Goal: Information Seeking & Learning: Learn about a topic

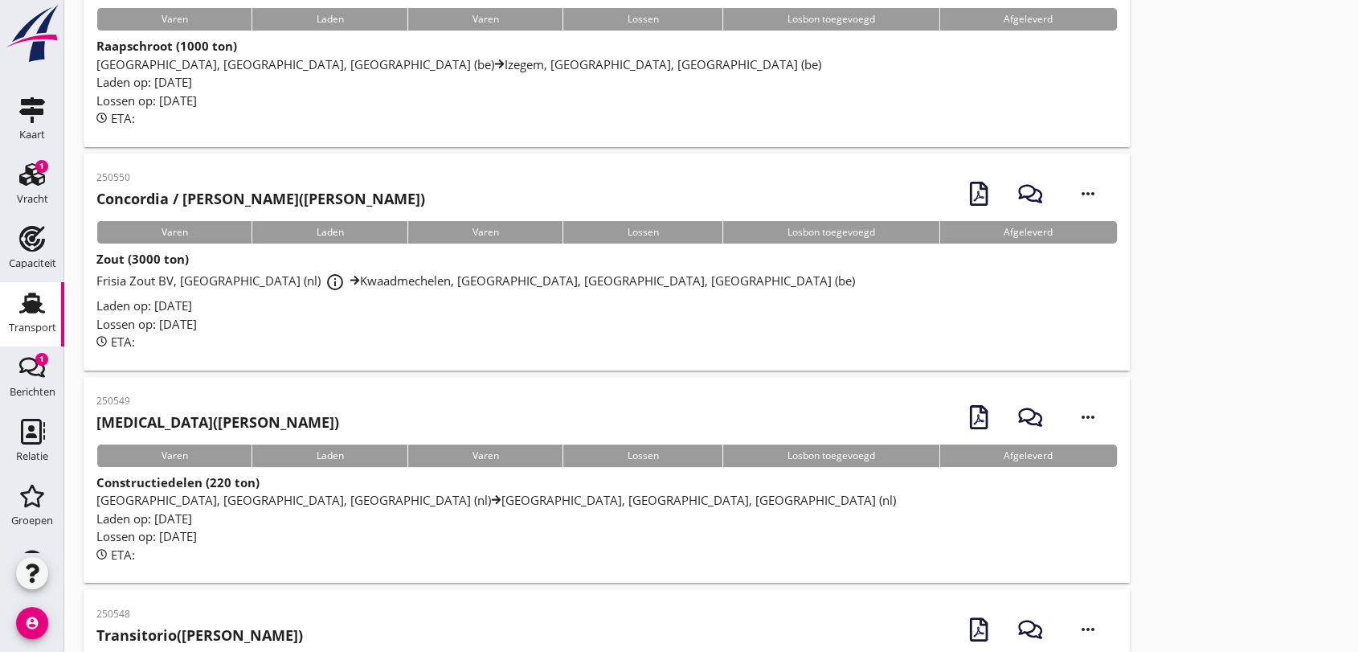
scroll to position [357, 0]
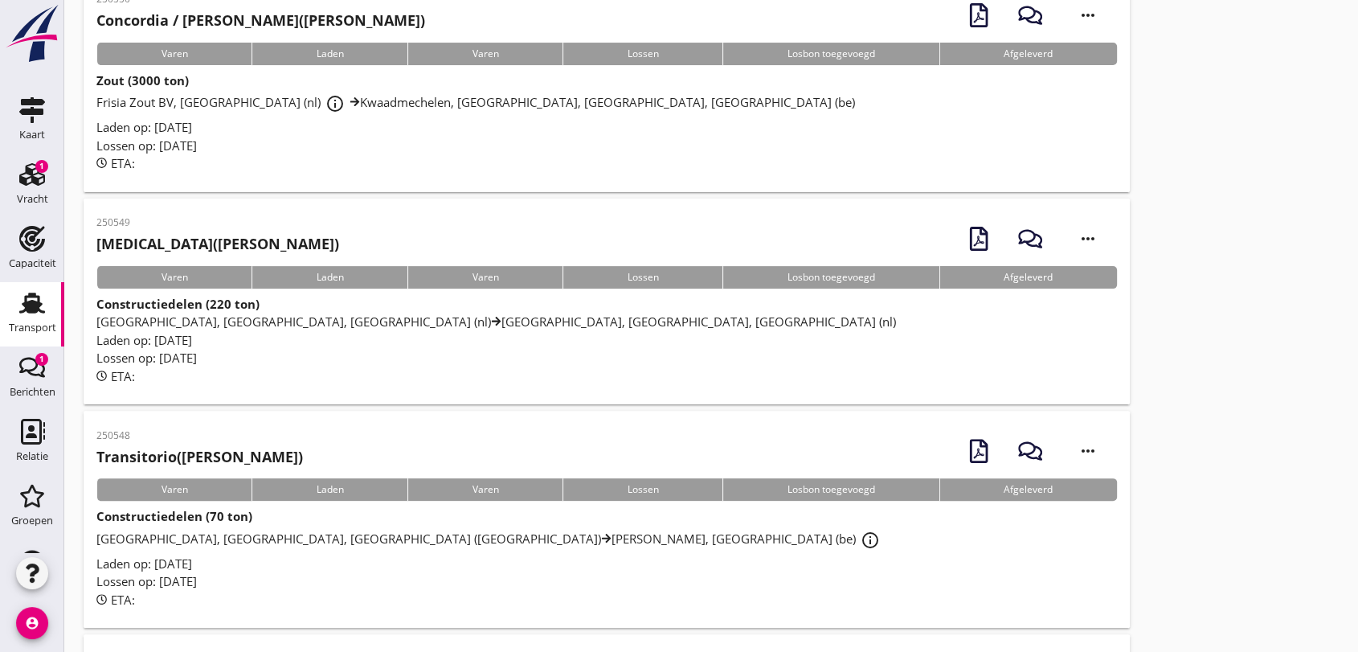
click at [396, 317] on span "[GEOGRAPHIC_DATA], [GEOGRAPHIC_DATA], [GEOGRAPHIC_DATA] (nl) [GEOGRAPHIC_DATA],…" at bounding box center [495, 321] width 799 height 16
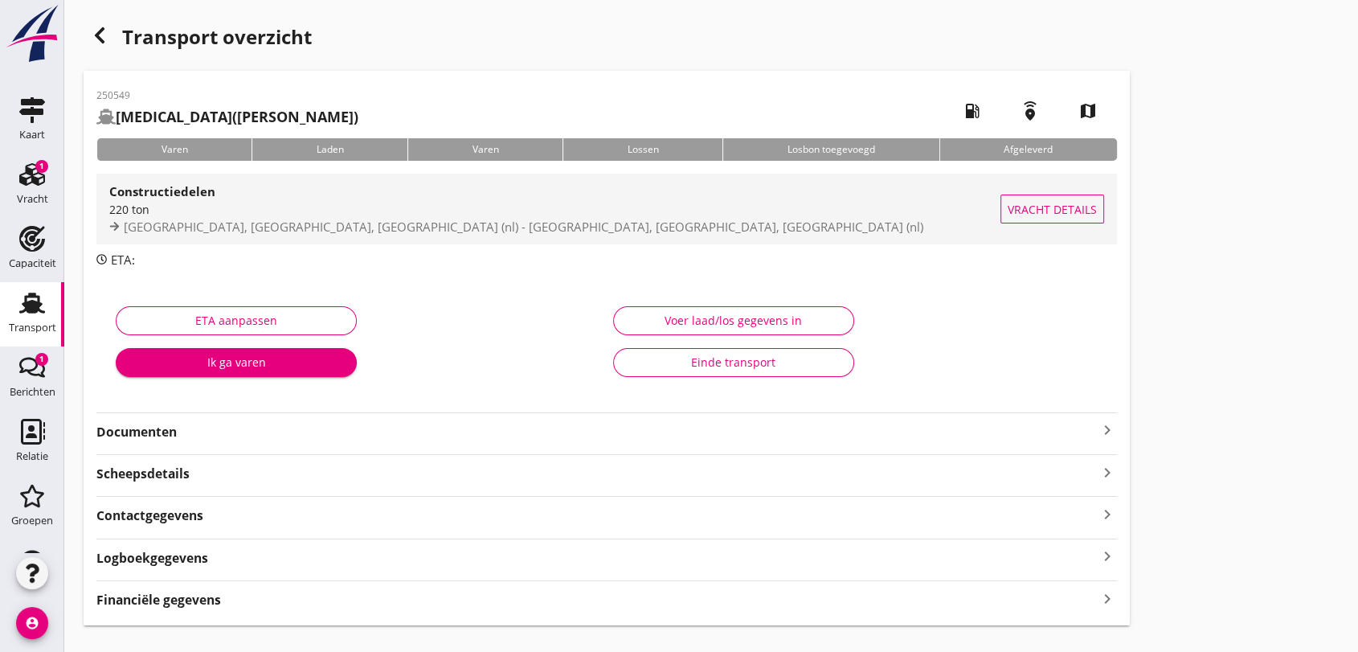
click at [180, 205] on div "220 ton" at bounding box center [554, 209] width 891 height 17
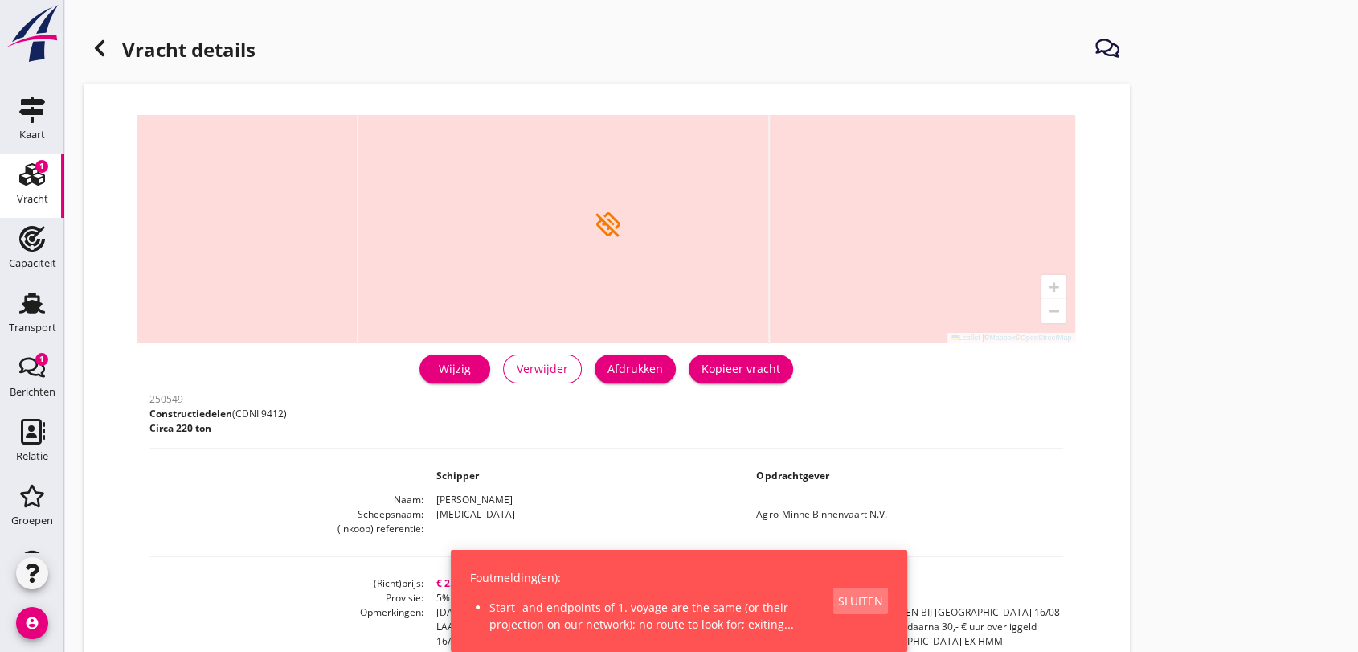
click at [858, 604] on div "Sluiten" at bounding box center [860, 600] width 45 height 17
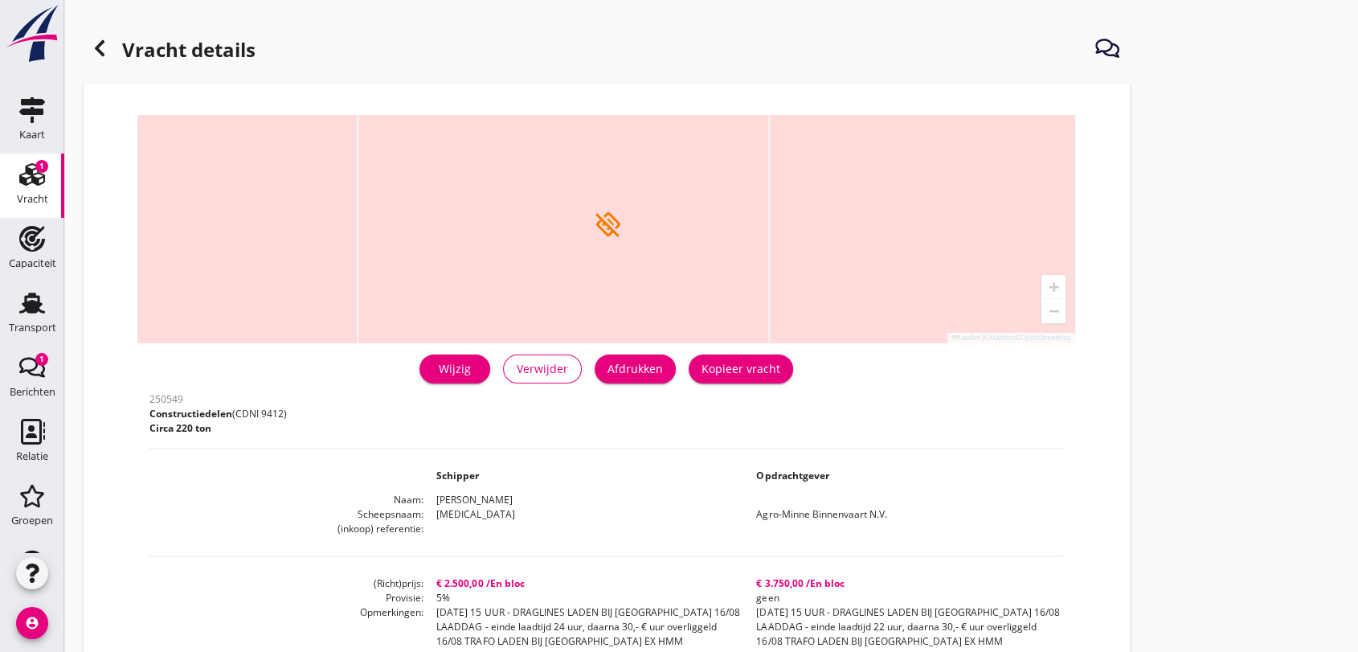
scroll to position [89, 0]
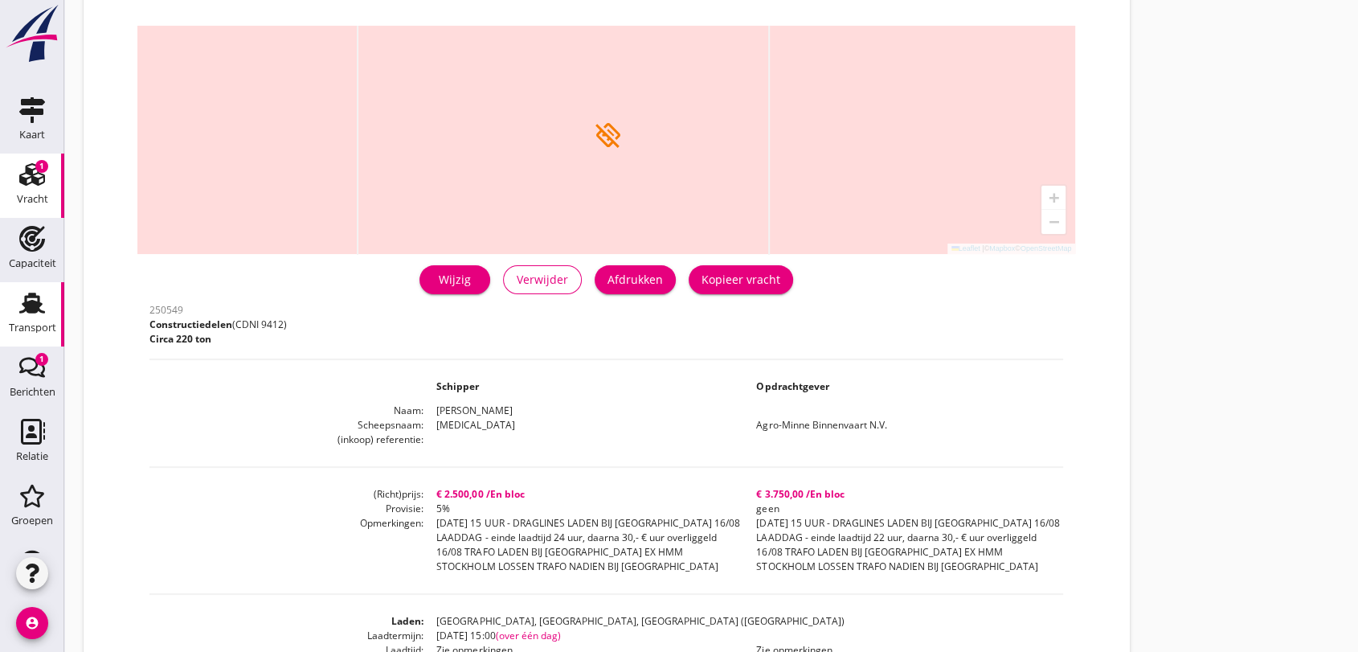
click at [27, 304] on use at bounding box center [32, 302] width 26 height 21
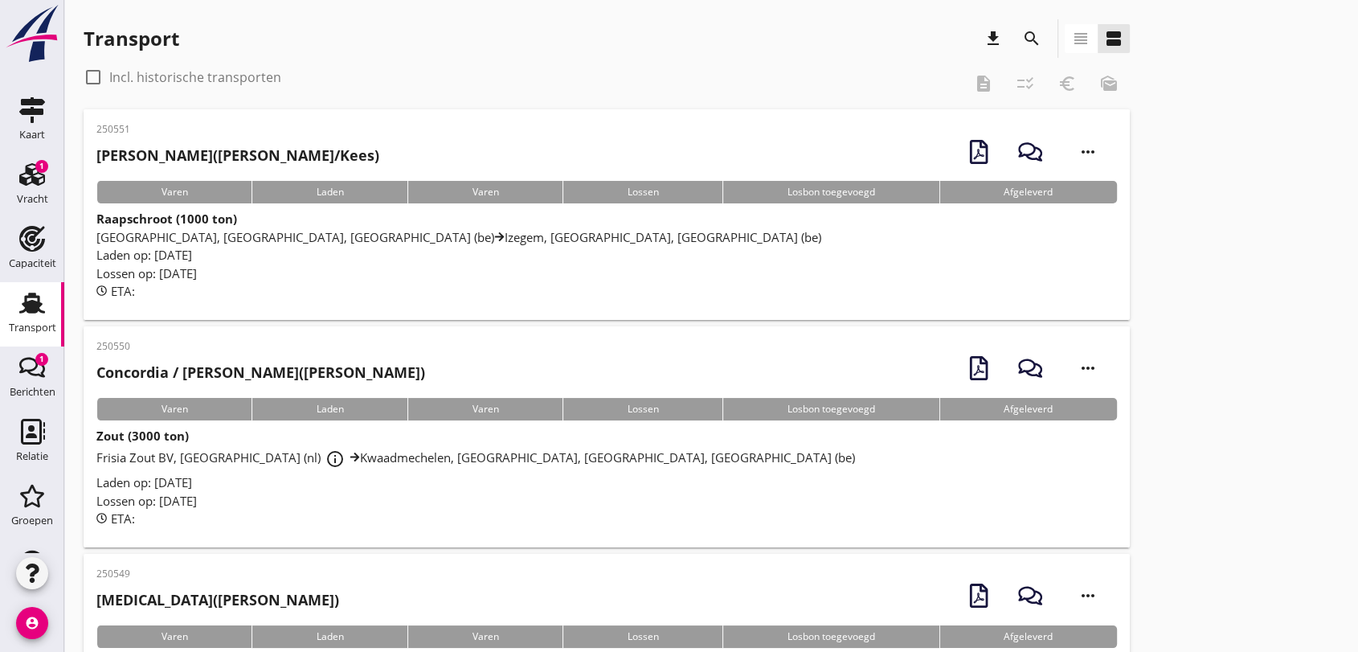
scroll to position [268, 0]
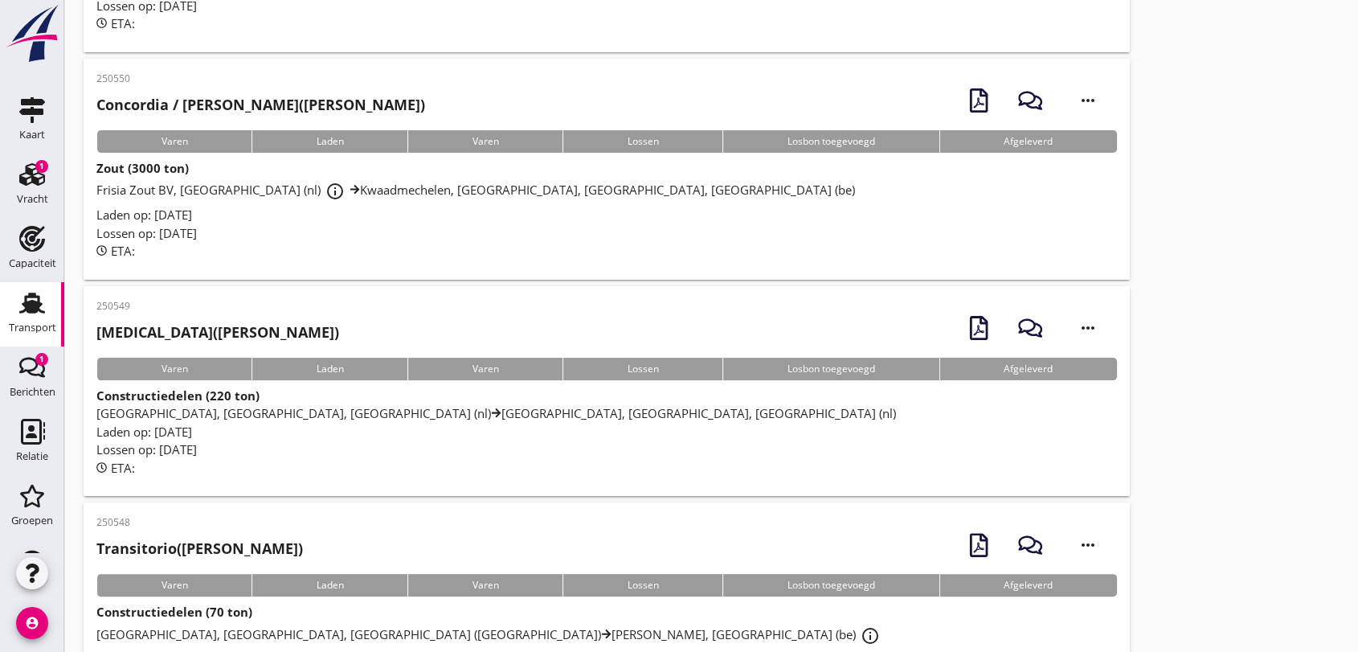
click at [213, 190] on span "Frisia Zout BV, [GEOGRAPHIC_DATA] (nl) info_outline [GEOGRAPHIC_DATA], [GEOGRAP…" at bounding box center [475, 190] width 758 height 16
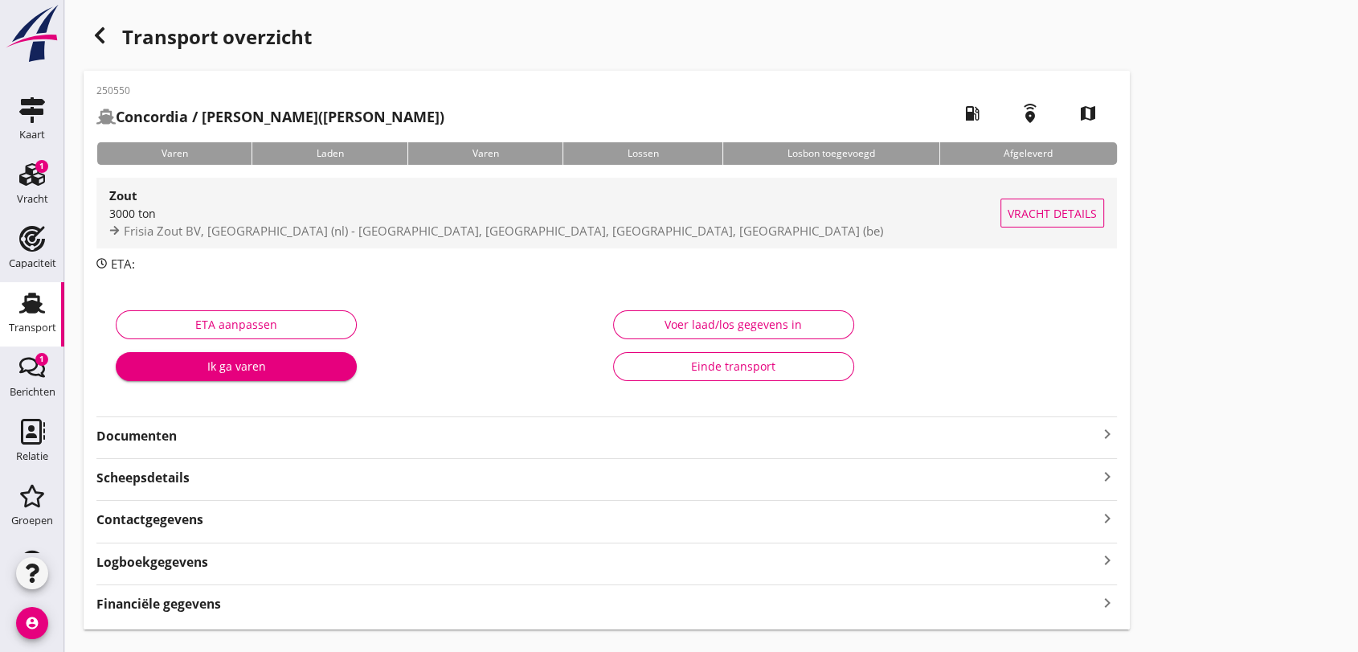
click at [274, 232] on span "Frisia Zout BV, [GEOGRAPHIC_DATA] (nl) - [GEOGRAPHIC_DATA], [GEOGRAPHIC_DATA], …" at bounding box center [503, 231] width 759 height 16
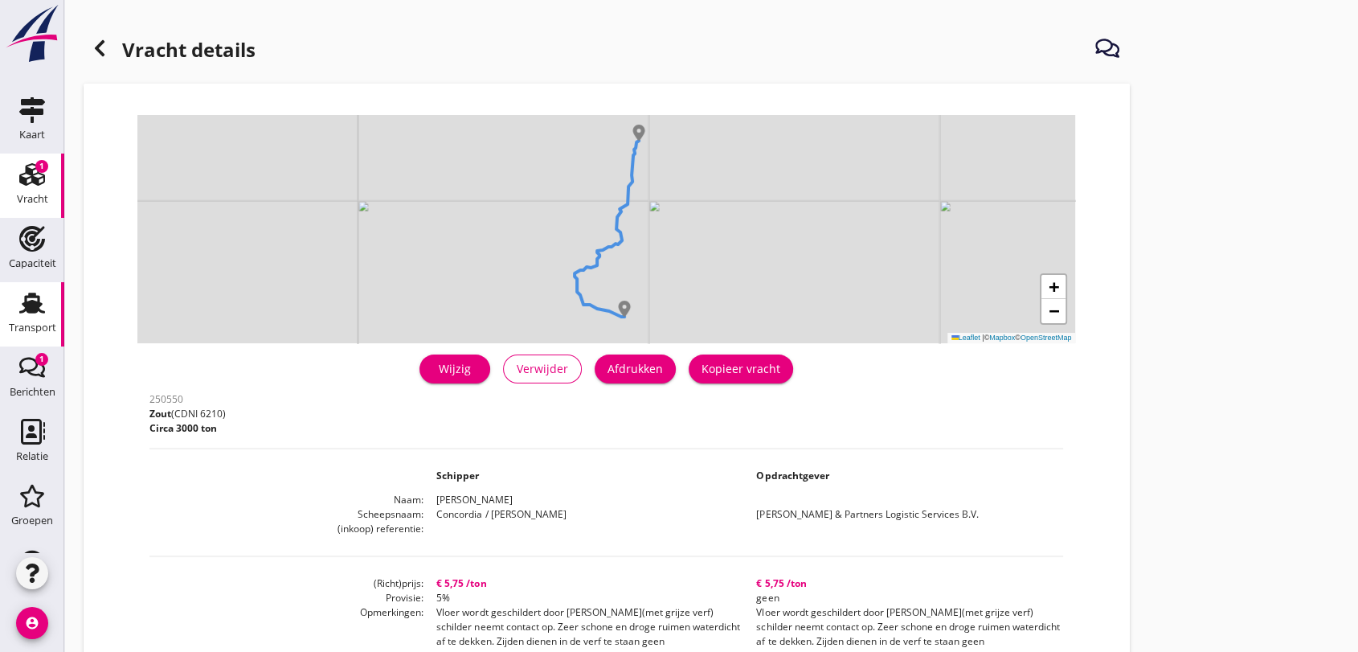
click at [26, 306] on use at bounding box center [32, 302] width 26 height 21
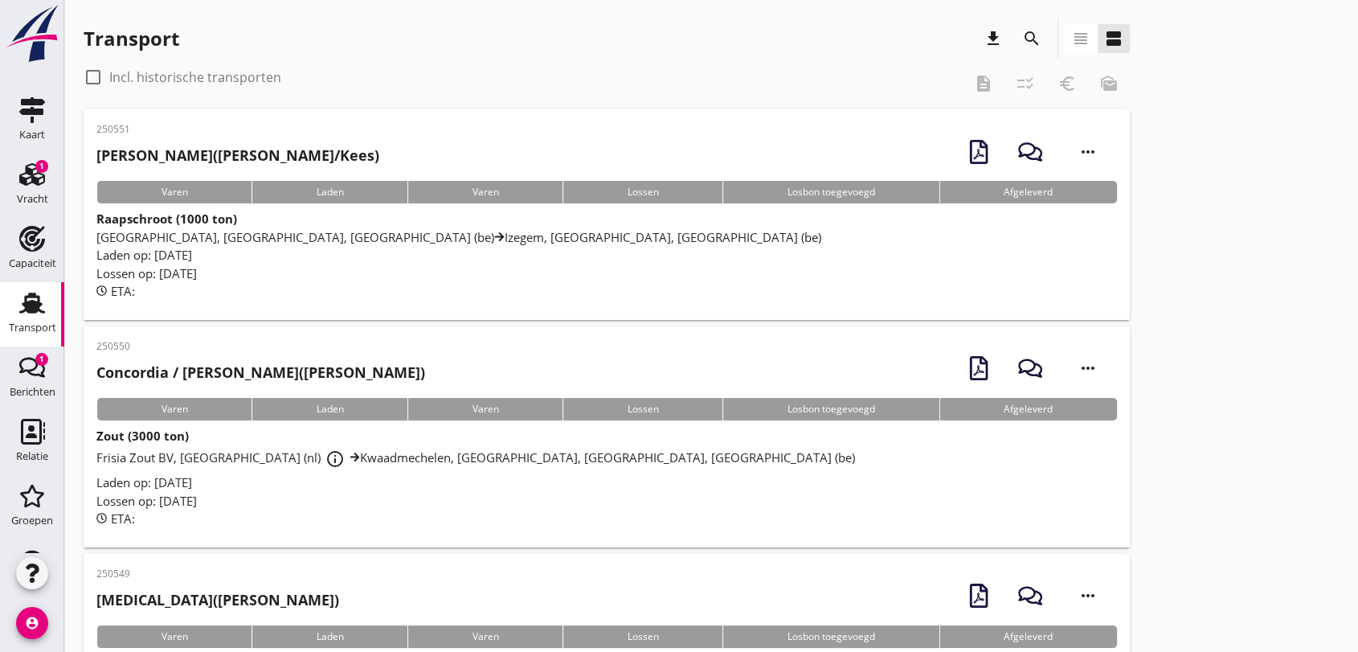
click at [232, 241] on span "[GEOGRAPHIC_DATA], [GEOGRAPHIC_DATA], [GEOGRAPHIC_DATA] (be) [GEOGRAPHIC_DATA],…" at bounding box center [458, 237] width 725 height 16
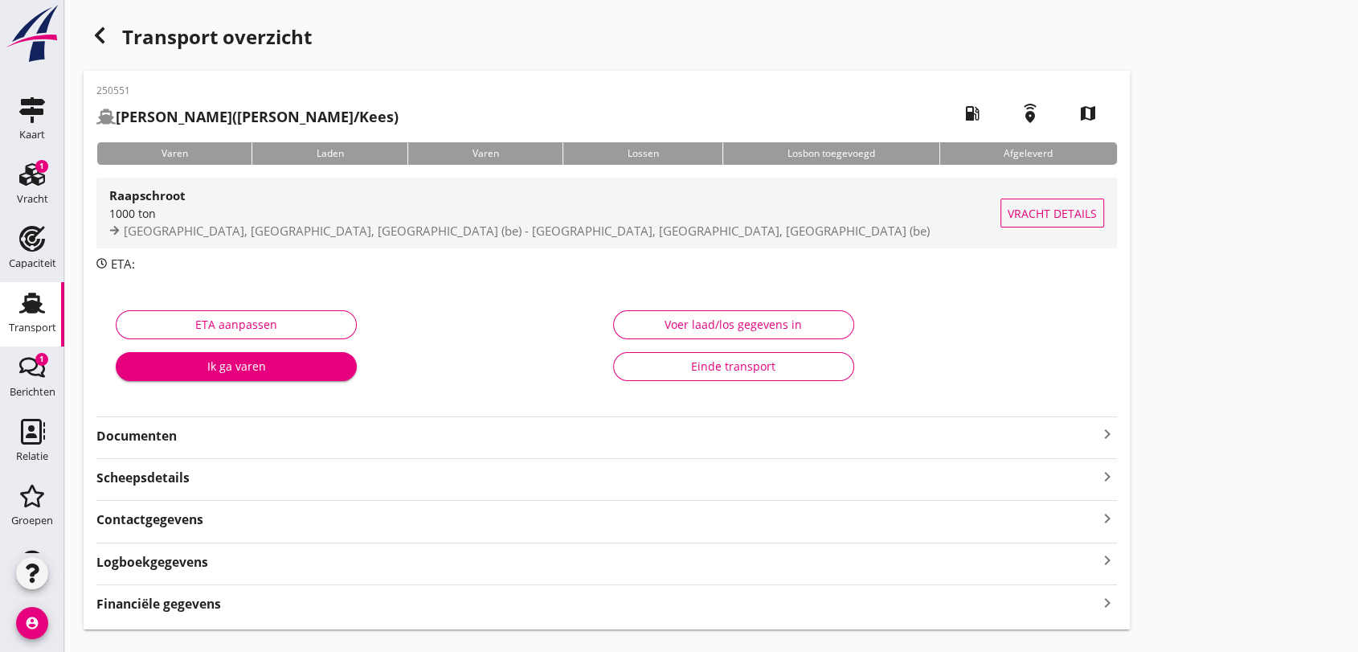
click at [173, 227] on span "[GEOGRAPHIC_DATA], [GEOGRAPHIC_DATA], [GEOGRAPHIC_DATA] (be) - [GEOGRAPHIC_DATA…" at bounding box center [527, 231] width 806 height 16
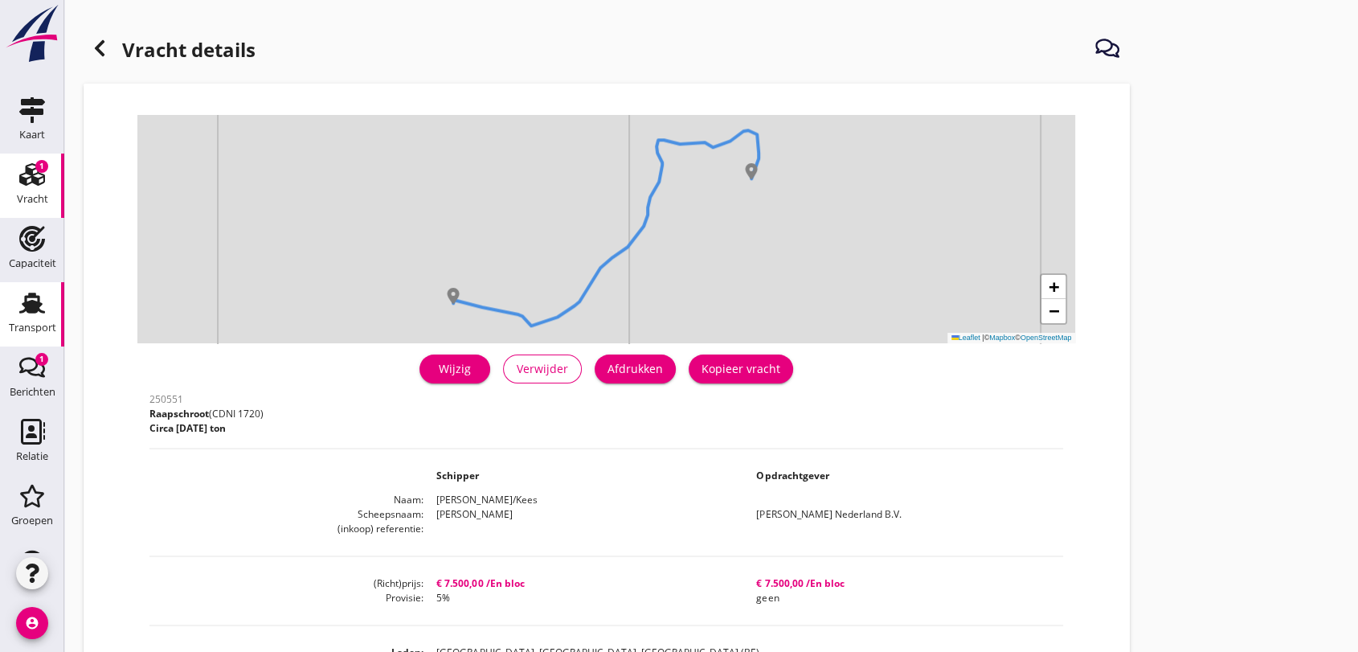
click at [26, 306] on use at bounding box center [32, 302] width 26 height 21
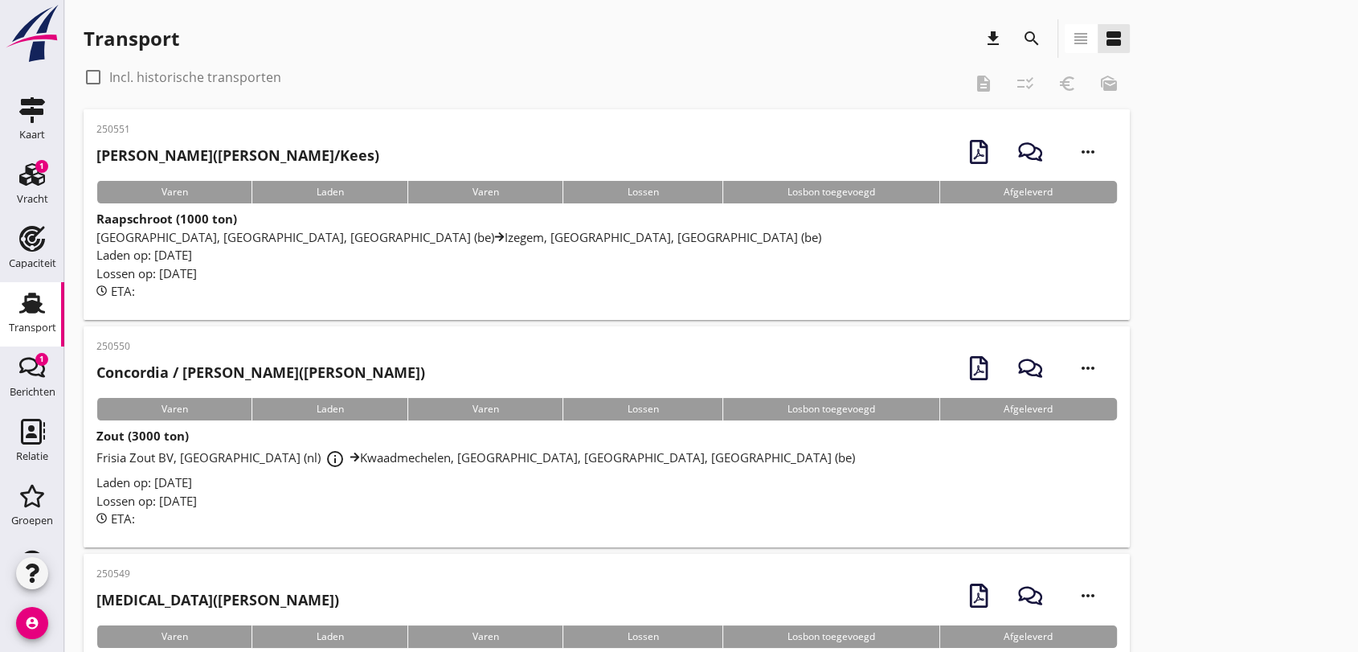
click at [1029, 35] on icon "search" at bounding box center [1031, 38] width 19 height 19
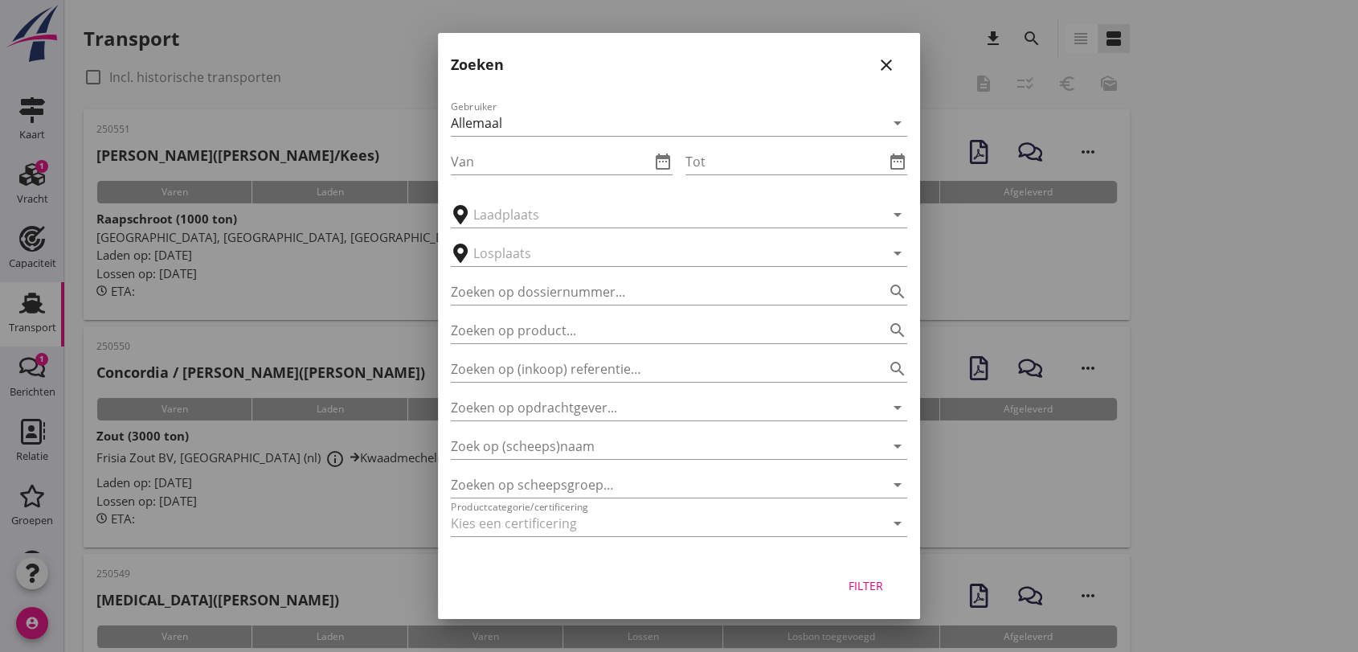
drag, startPoint x: 1106, startPoint y: 296, endPoint x: 1100, endPoint y: 287, distance: 11.2
click at [1106, 296] on div at bounding box center [679, 326] width 1358 height 652
drag, startPoint x: 1202, startPoint y: 422, endPoint x: 1190, endPoint y: 407, distance: 19.4
click at [1203, 422] on div at bounding box center [679, 326] width 1358 height 652
click at [884, 63] on icon "close" at bounding box center [886, 64] width 19 height 19
